Goal: Book appointment/travel/reservation

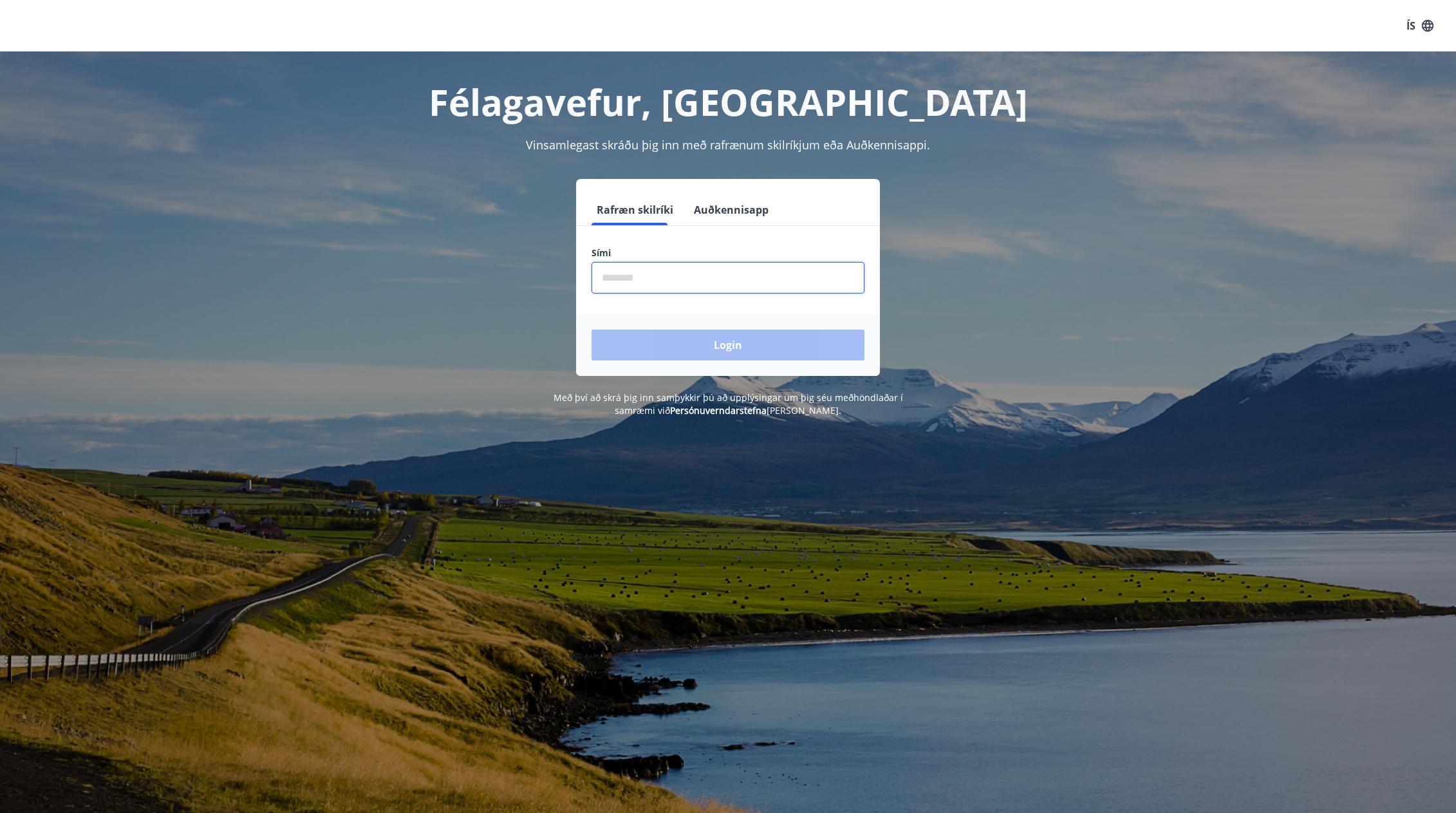
click at [701, 281] on input "phone" at bounding box center [728, 278] width 273 height 32
type input "********"
click at [696, 339] on button "Login" at bounding box center [728, 345] width 273 height 31
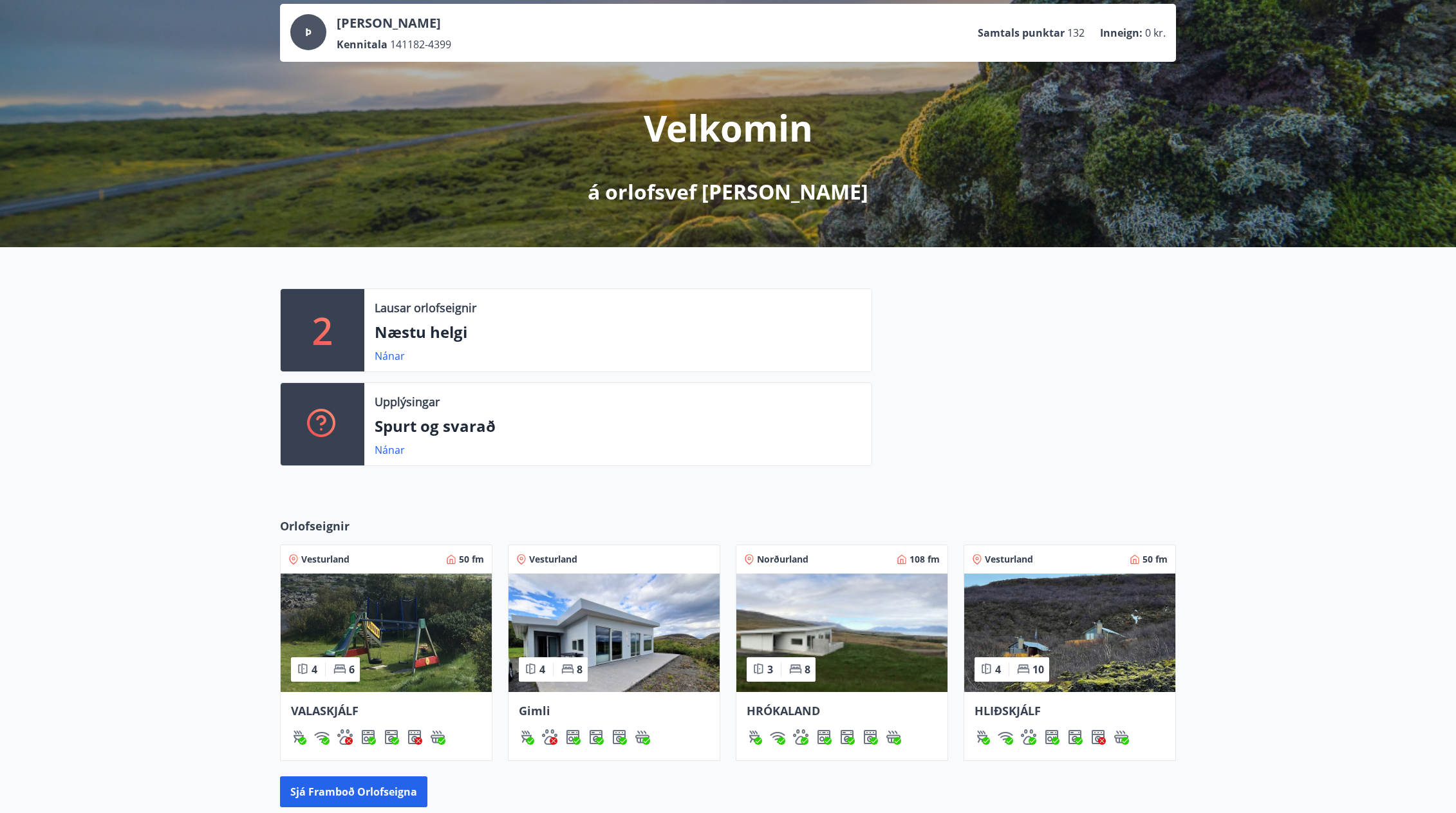
scroll to position [246, 0]
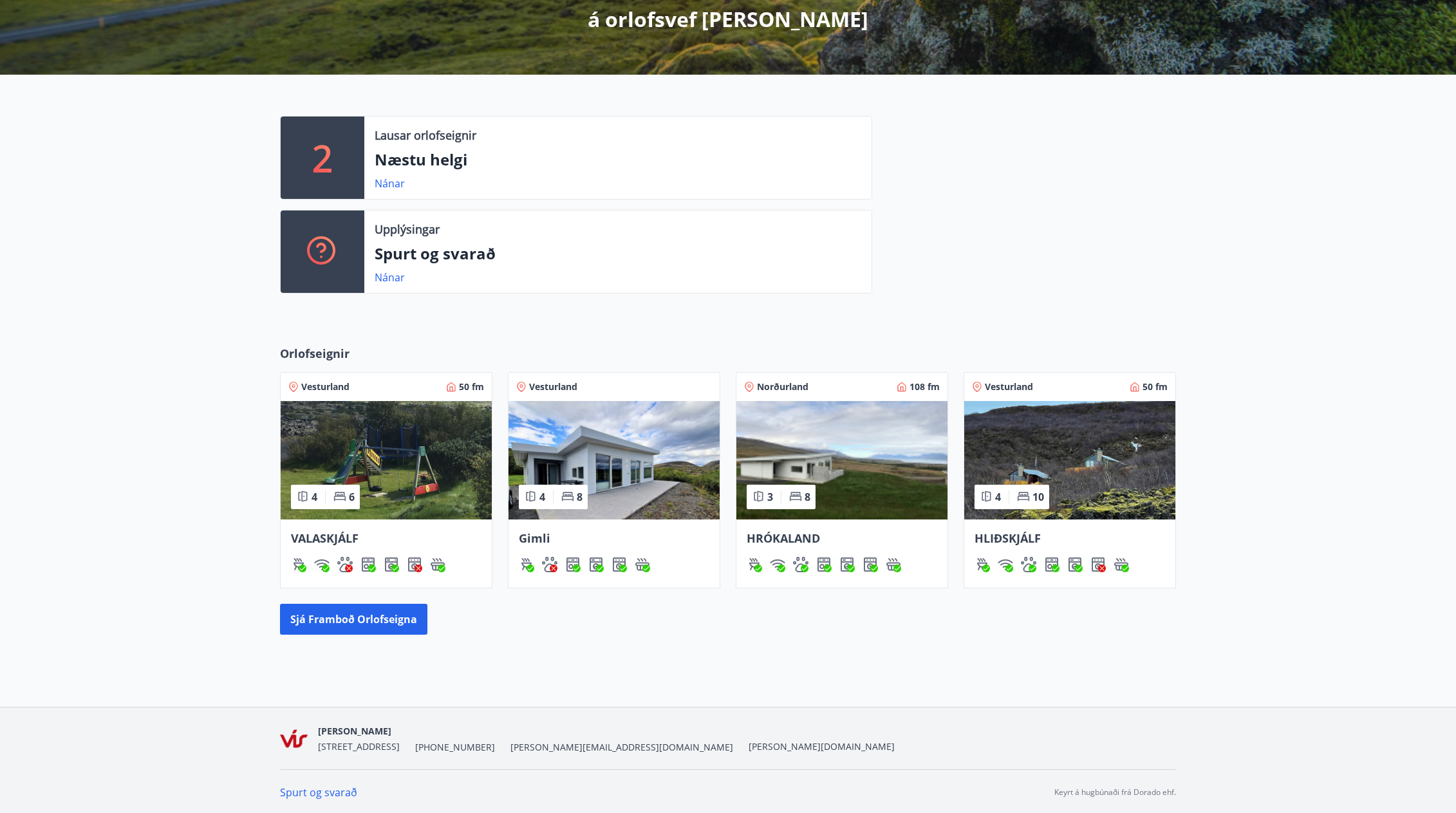
click at [640, 443] on img at bounding box center [614, 460] width 211 height 119
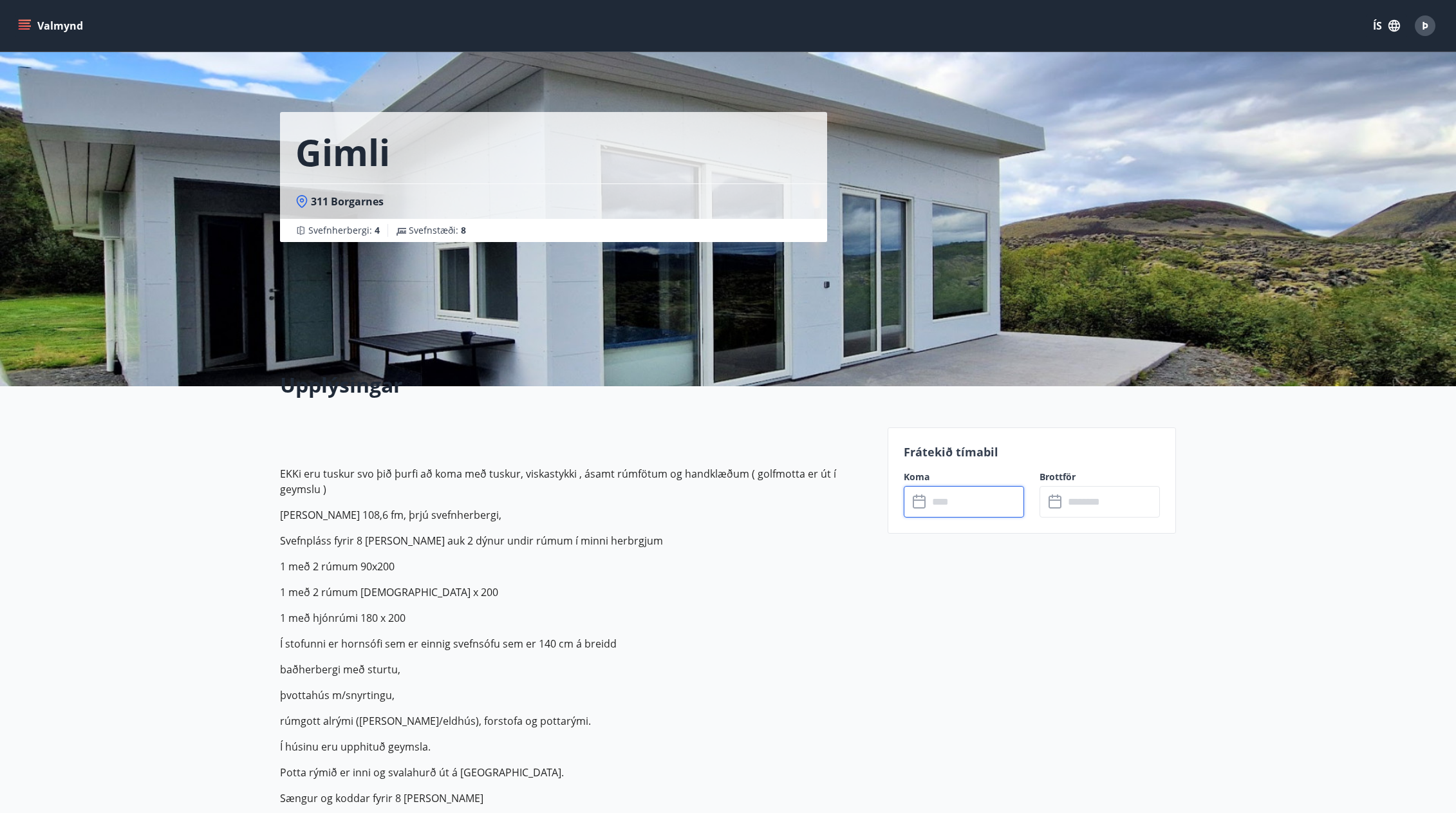
click at [948, 505] on input "text" at bounding box center [976, 502] width 96 height 32
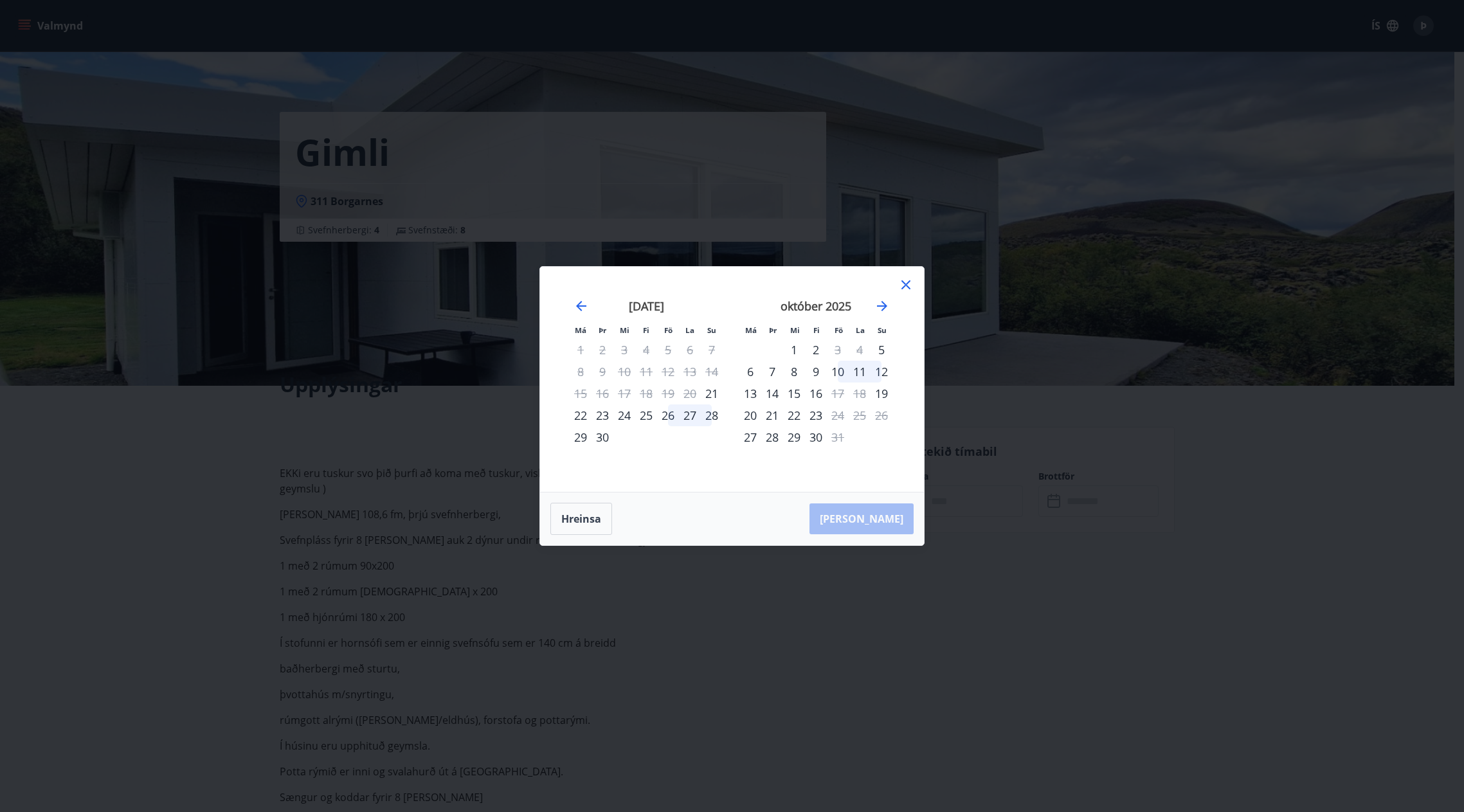
click at [903, 283] on icon at bounding box center [906, 285] width 16 height 16
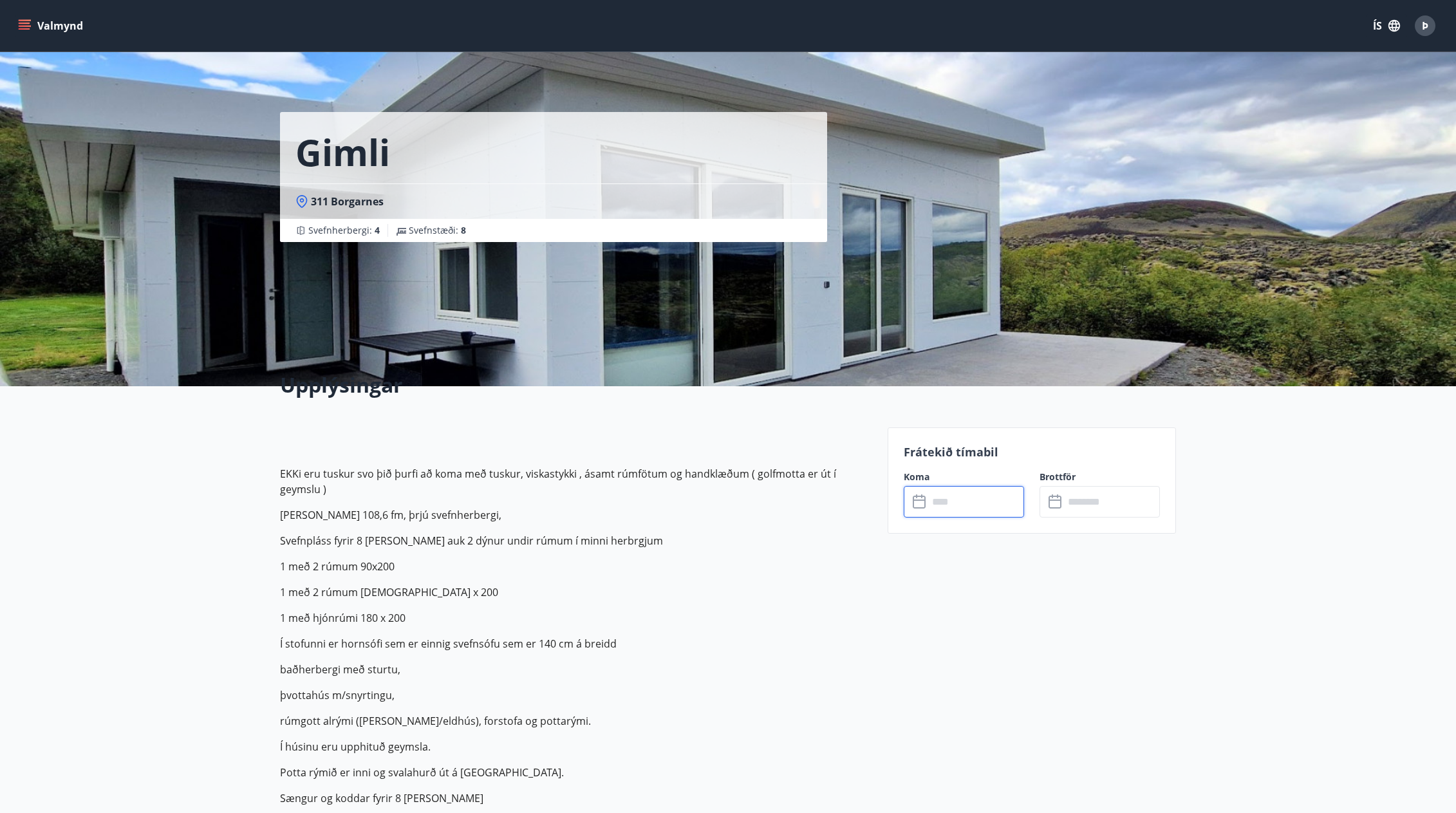
scroll to position [246, 0]
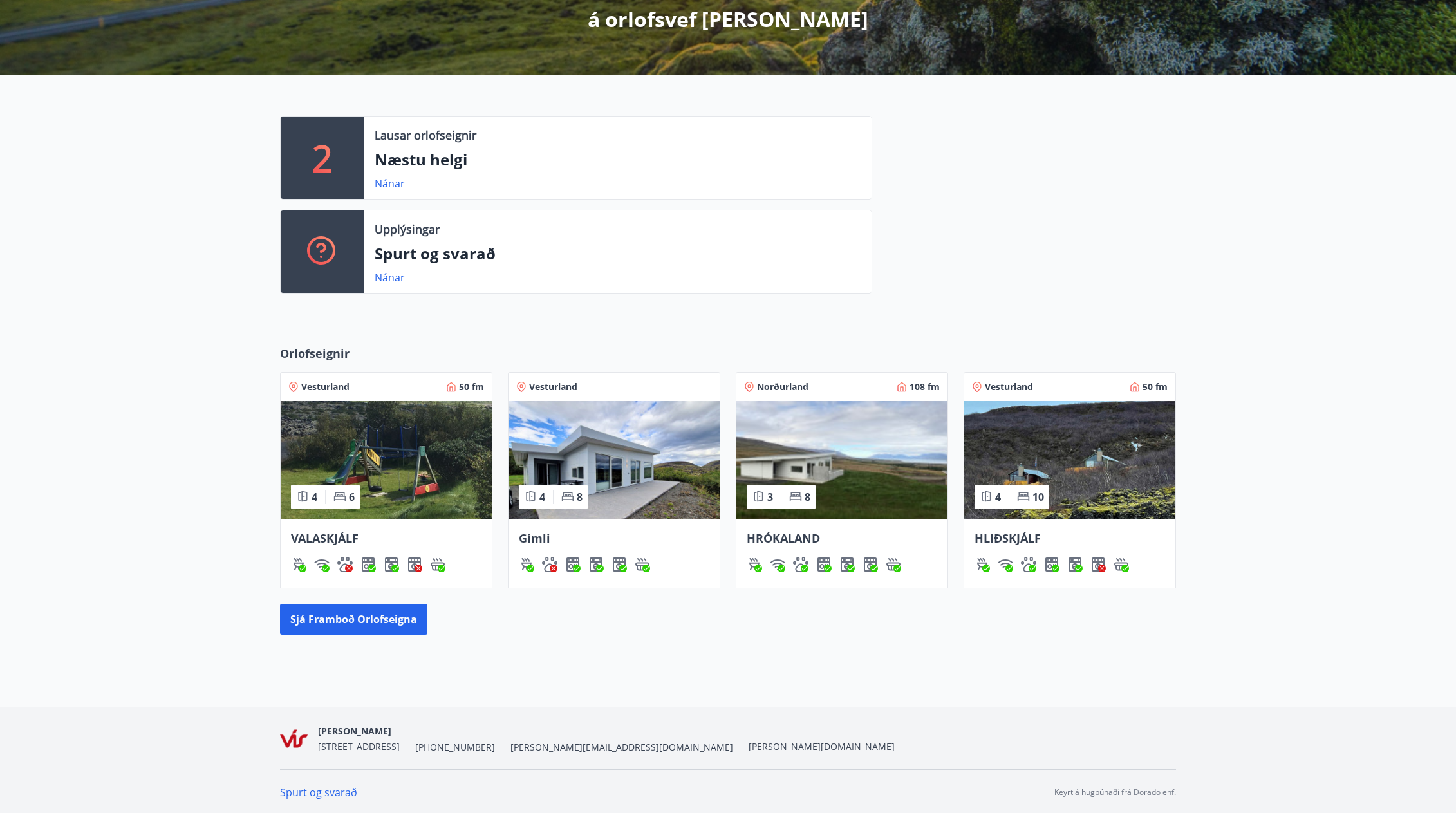
click at [664, 474] on img at bounding box center [614, 460] width 211 height 119
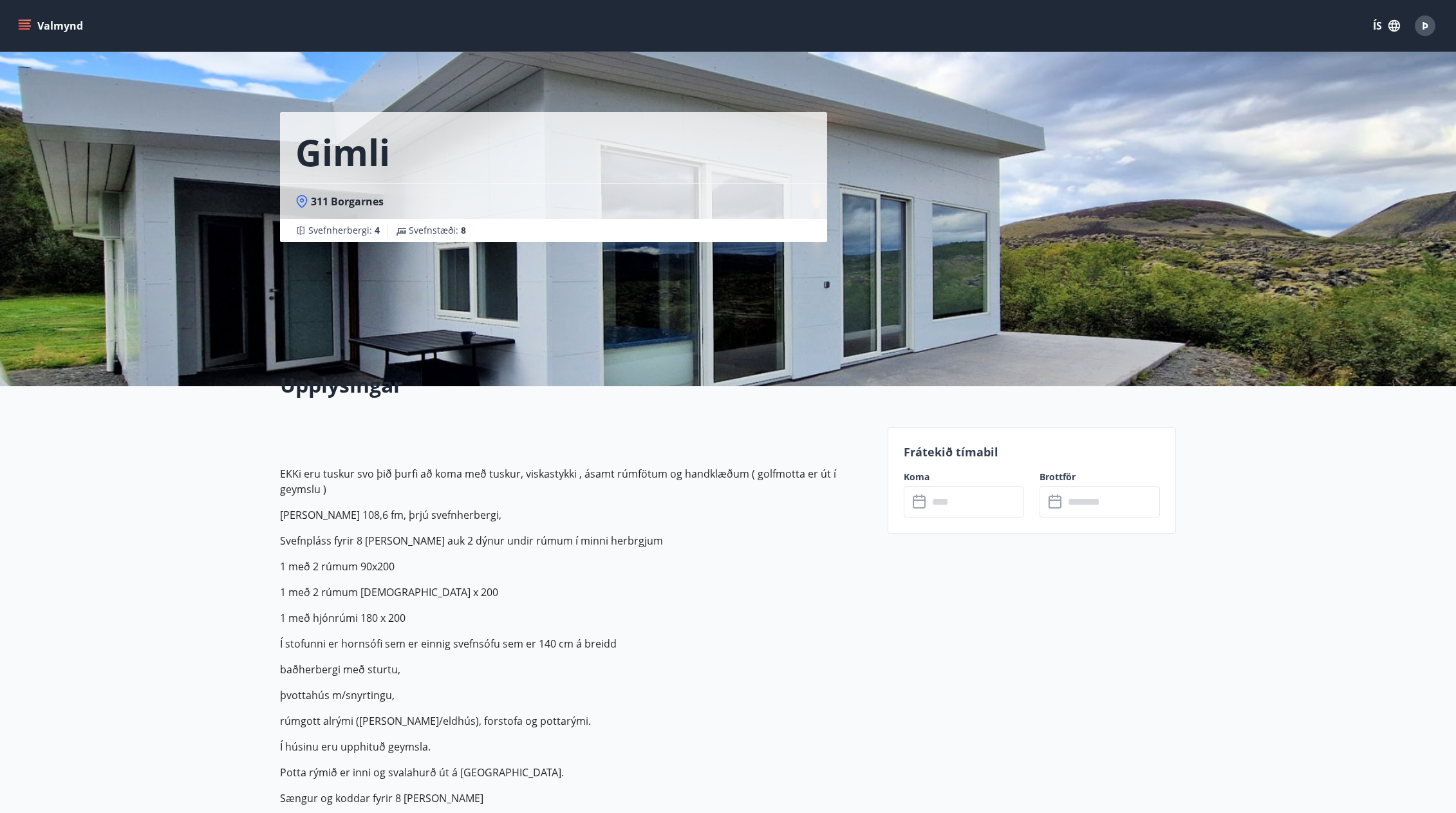
click at [962, 505] on input "text" at bounding box center [976, 502] width 96 height 32
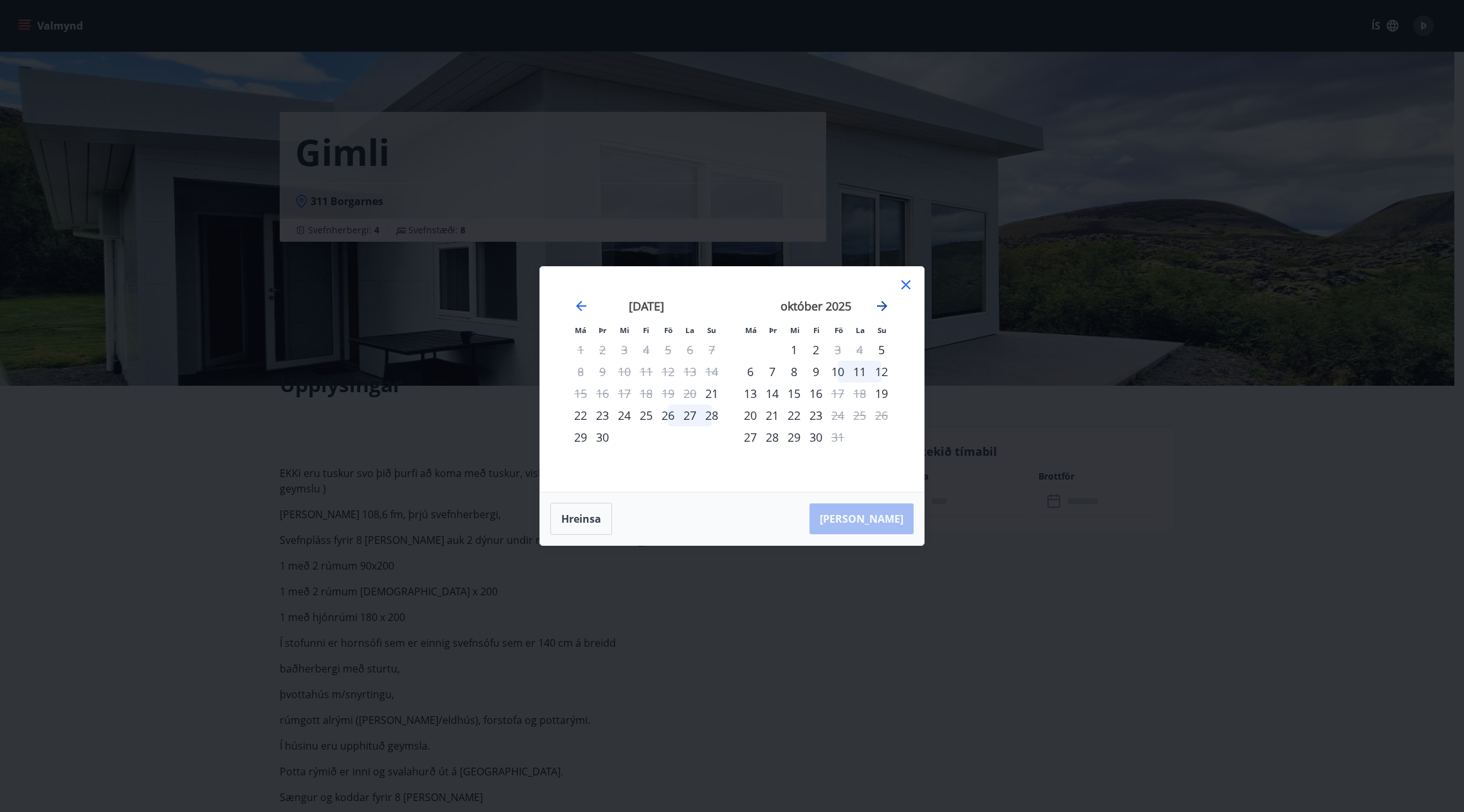
click at [884, 304] on icon "Move forward to switch to the next month." at bounding box center [882, 306] width 11 height 11
drag, startPoint x: 1456, startPoint y: 632, endPoint x: 1097, endPoint y: 605, distance: 360.0
click at [1098, 605] on div "Má Þr Mi Fi Fö La Su Má Þr Mi Fi Fö La Su september 2025 1 2 3 4 5 6 7 8 9 10 1…" at bounding box center [732, 406] width 1464 height 812
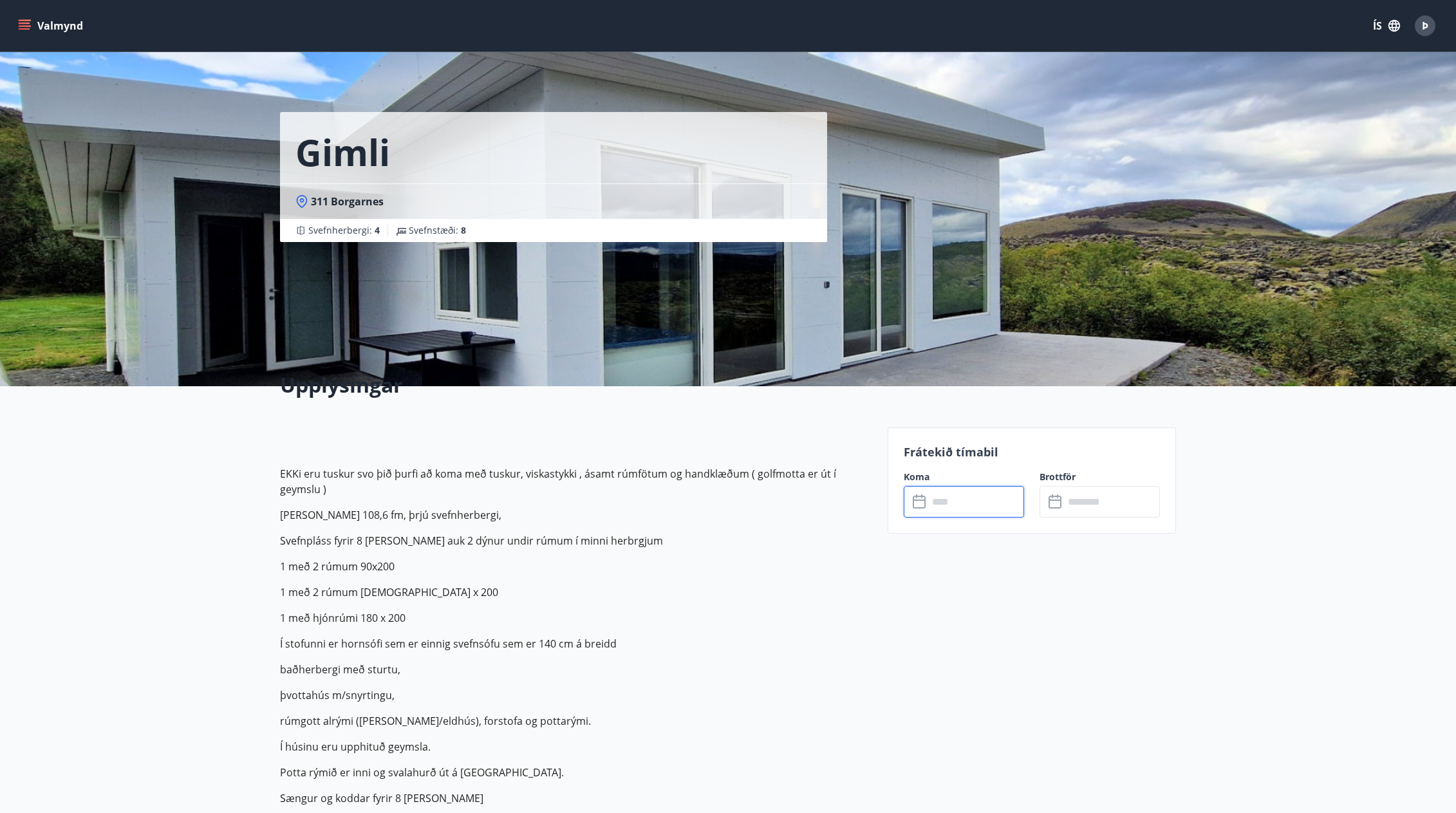
scroll to position [246, 0]
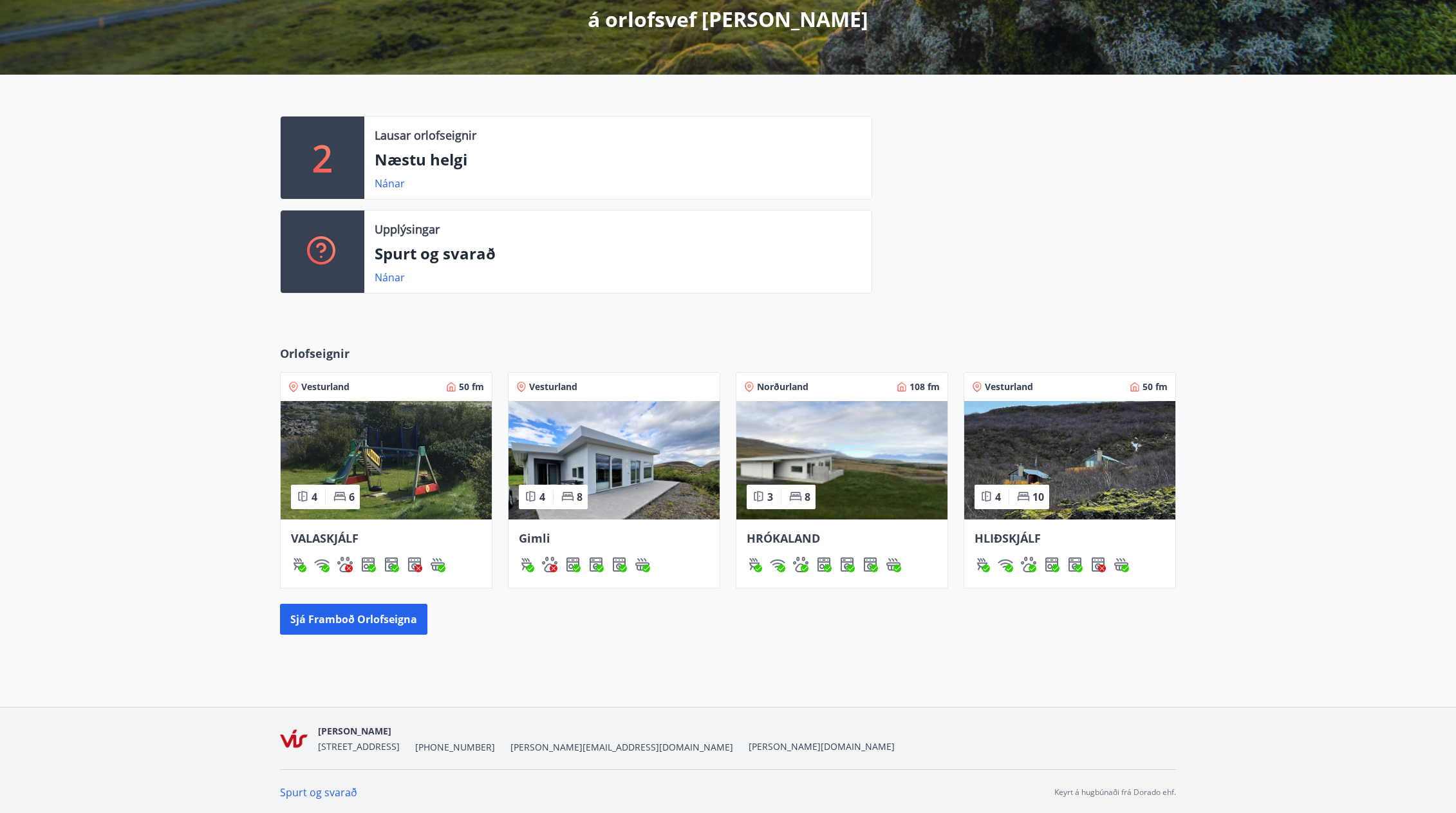
click at [866, 450] on img at bounding box center [842, 460] width 211 height 119
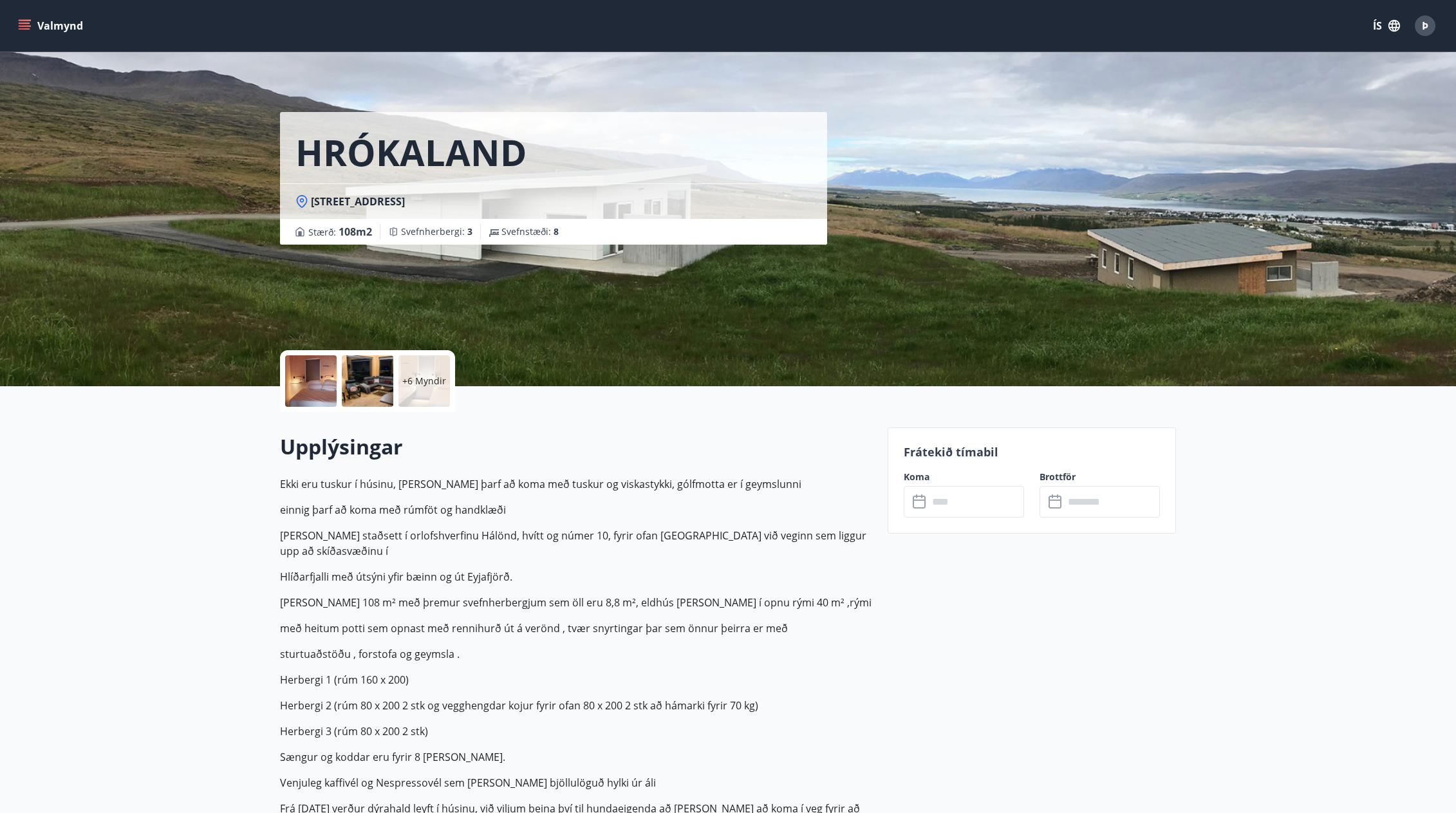
click at [294, 385] on div at bounding box center [311, 381] width 52 height 52
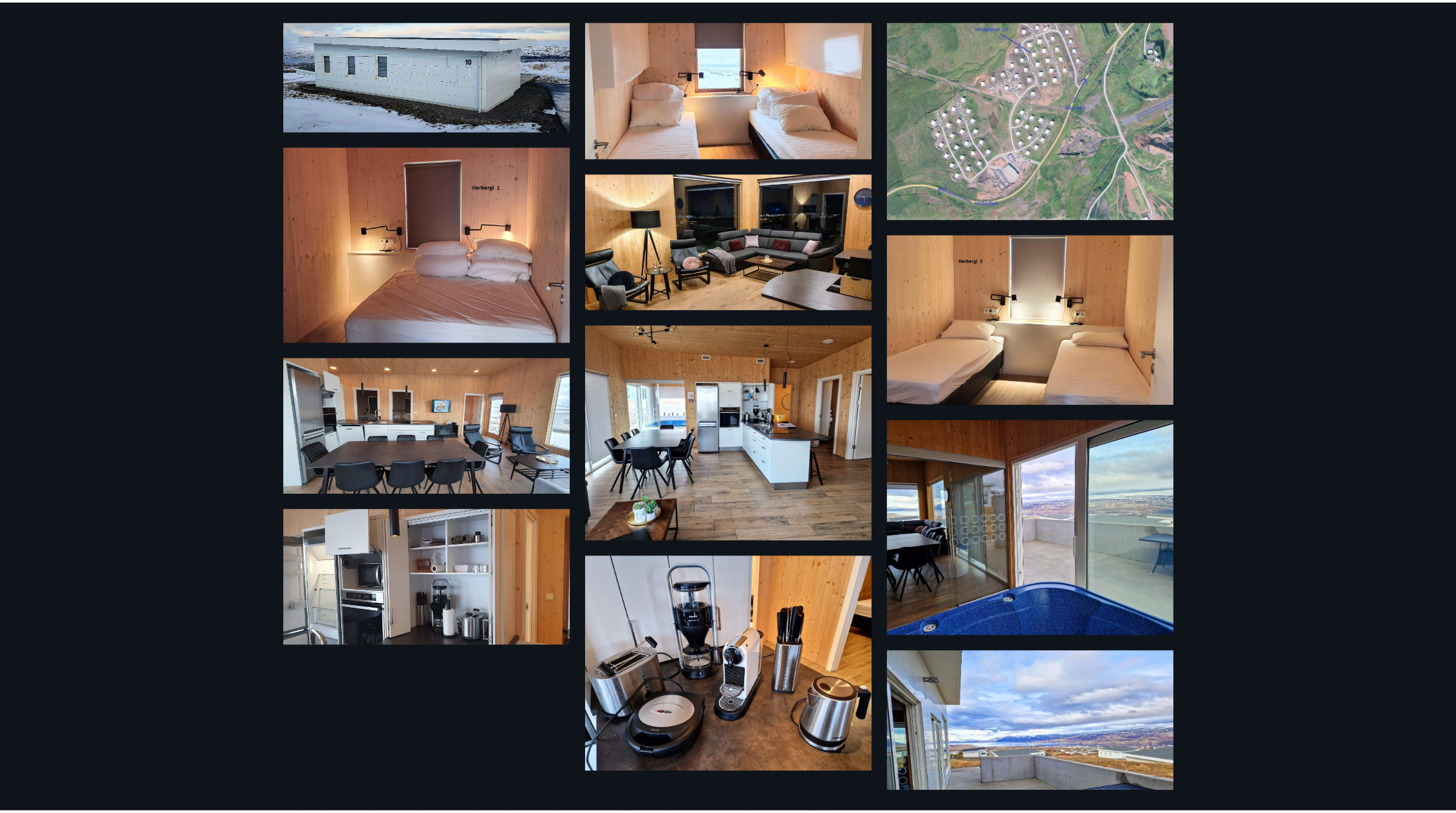
scroll to position [157, 0]
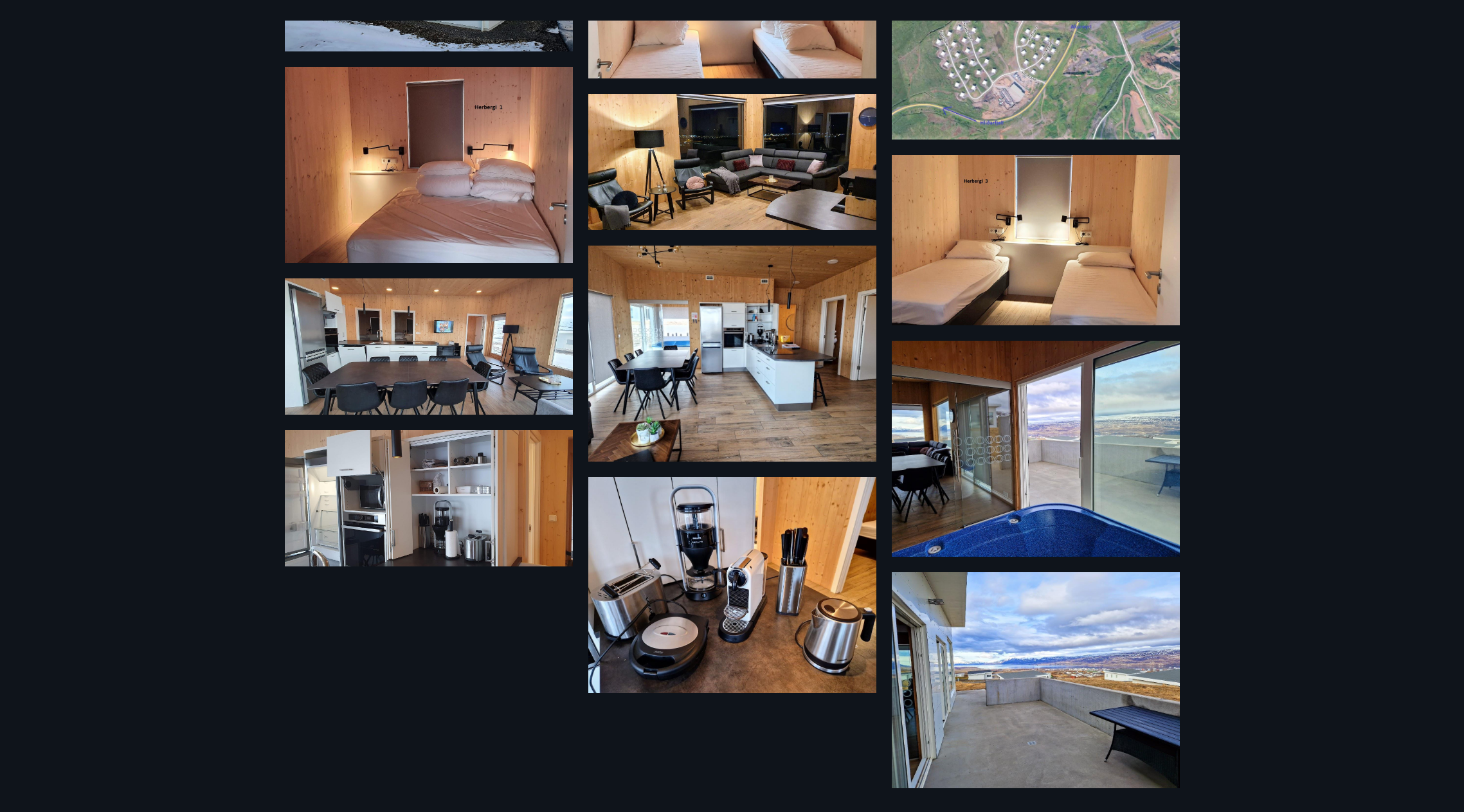
click at [1342, 526] on div "12 Myndir" at bounding box center [732, 406] width 1464 height 812
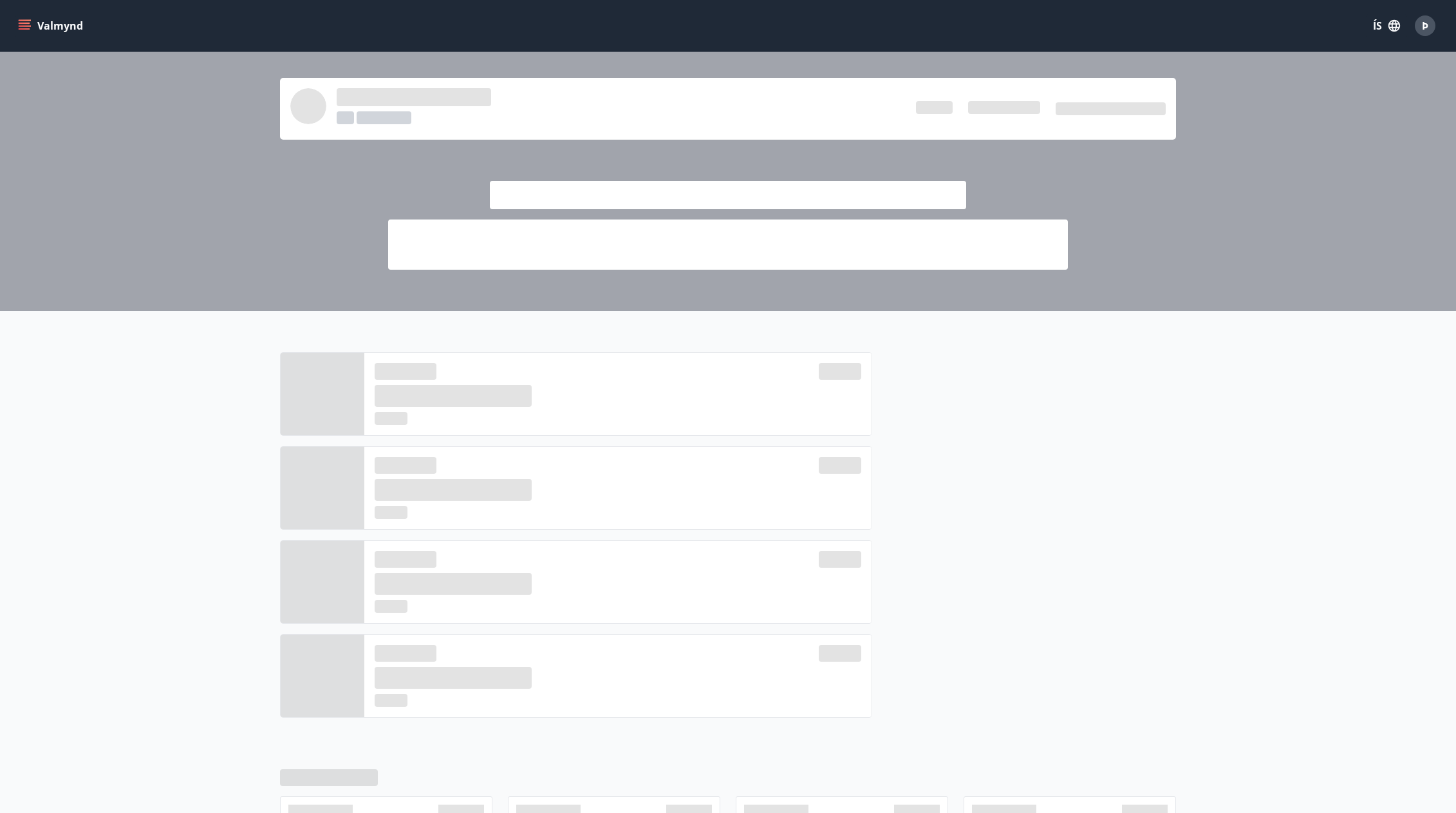
scroll to position [246, 0]
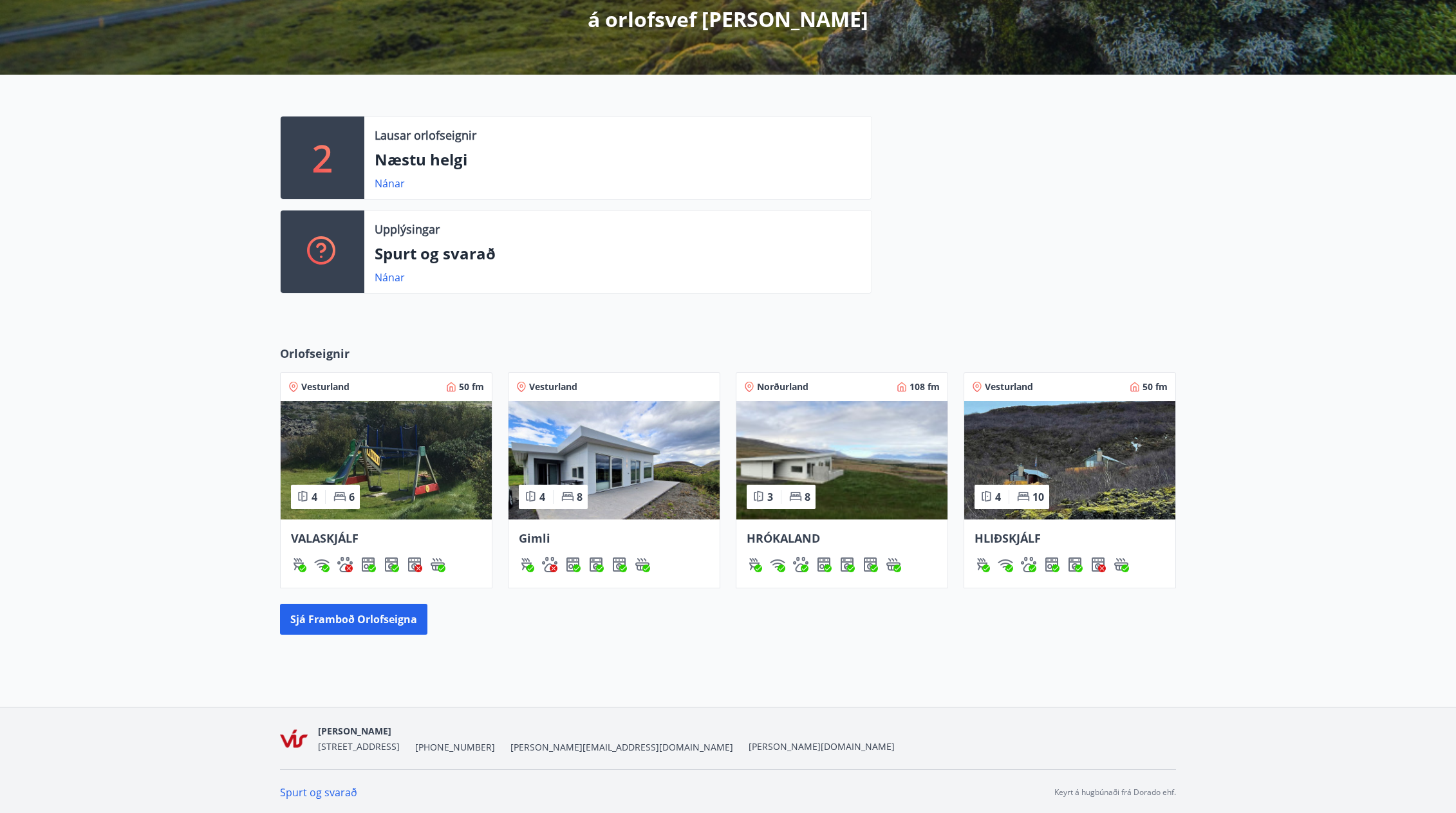
click at [659, 450] on img at bounding box center [614, 460] width 211 height 119
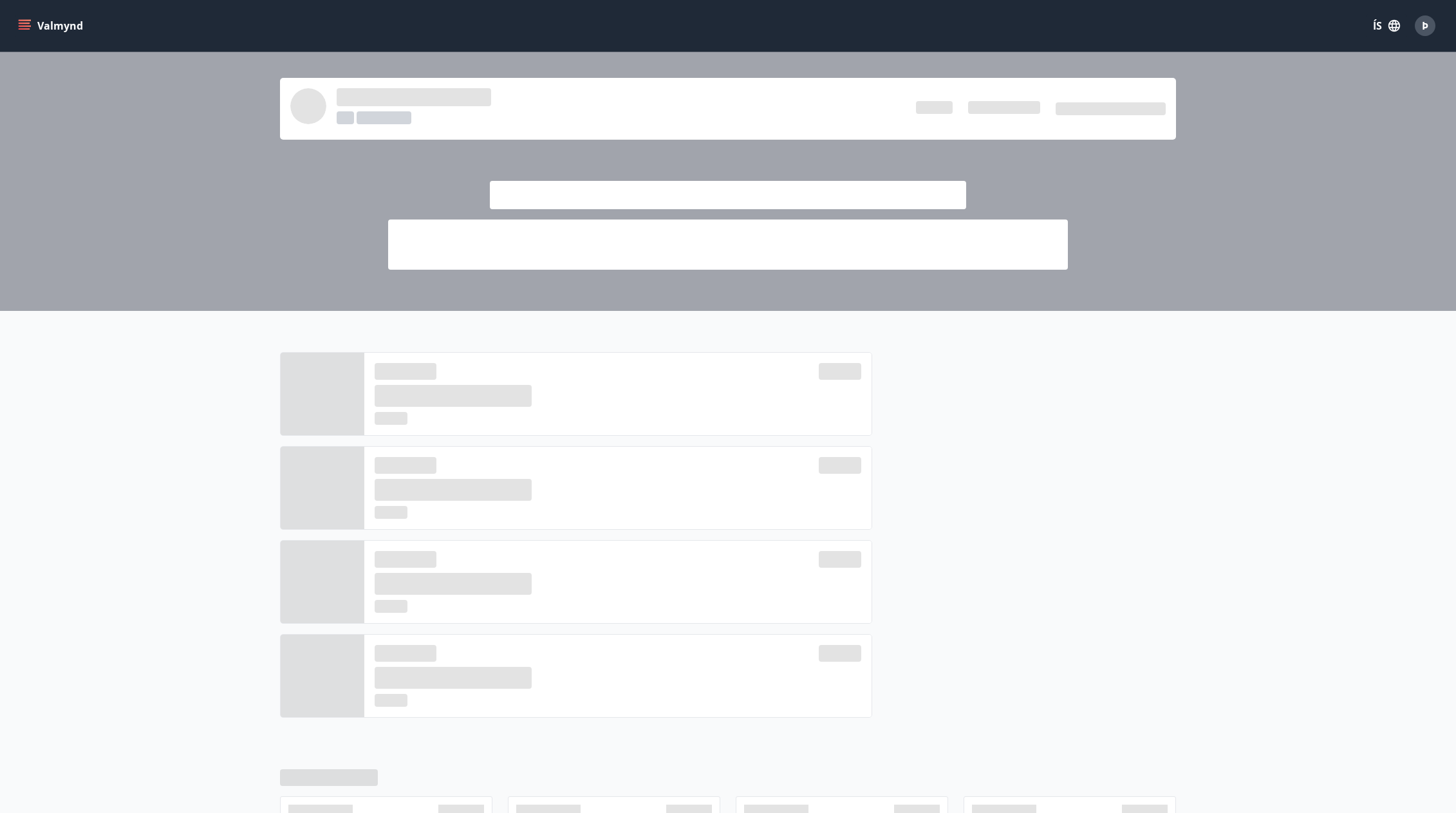
scroll to position [246, 0]
